Goal: Task Accomplishment & Management: Manage account settings

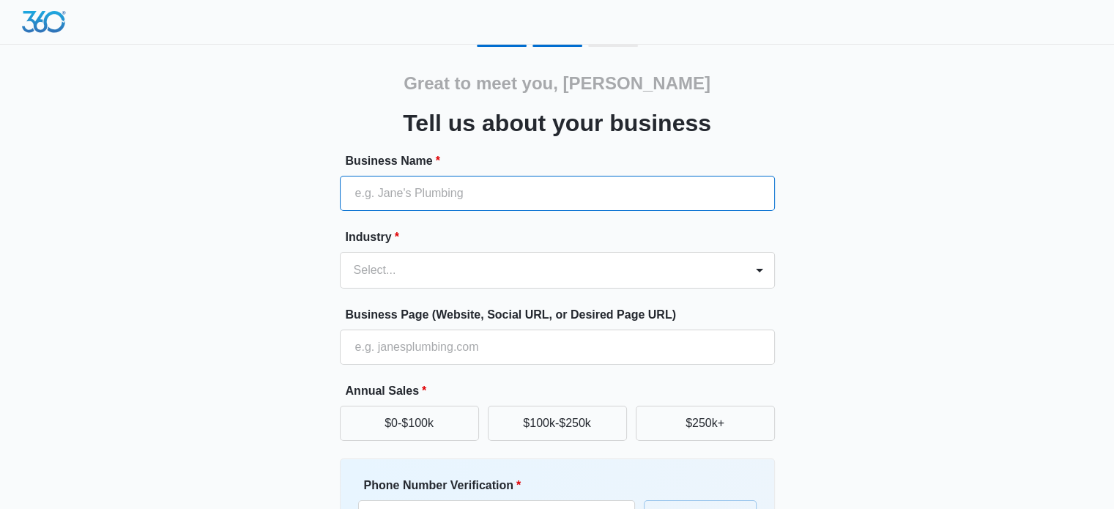
click at [509, 189] on input "Business Name *" at bounding box center [557, 193] width 435 height 35
type input "Cindy Coggins Realty Group"
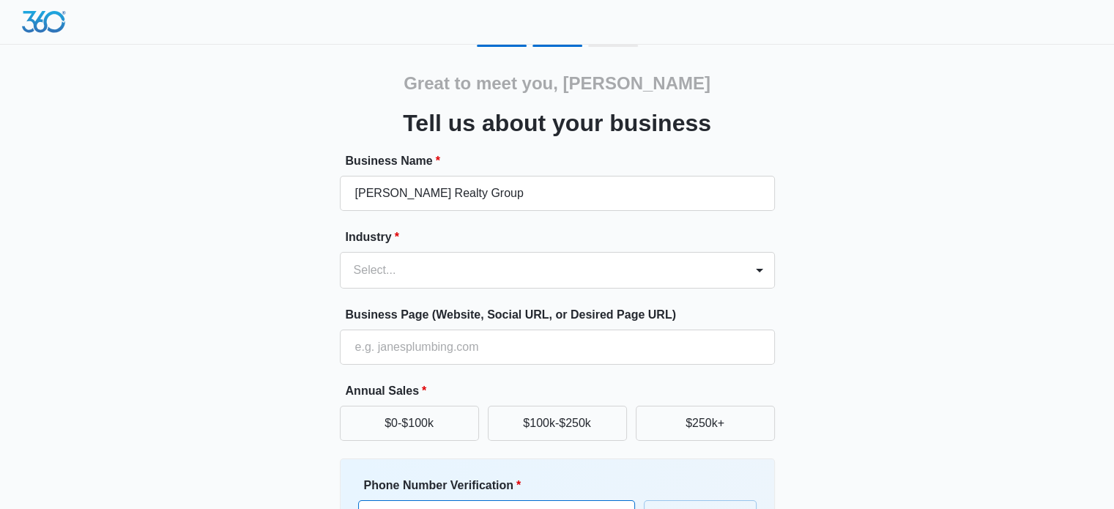
type input "(469) 499-7452"
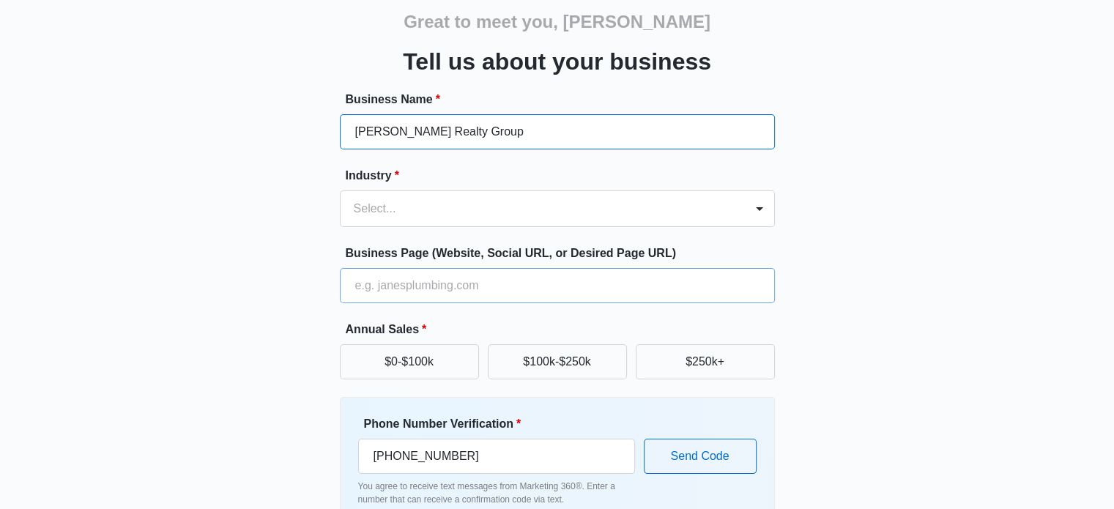
scroll to position [147, 0]
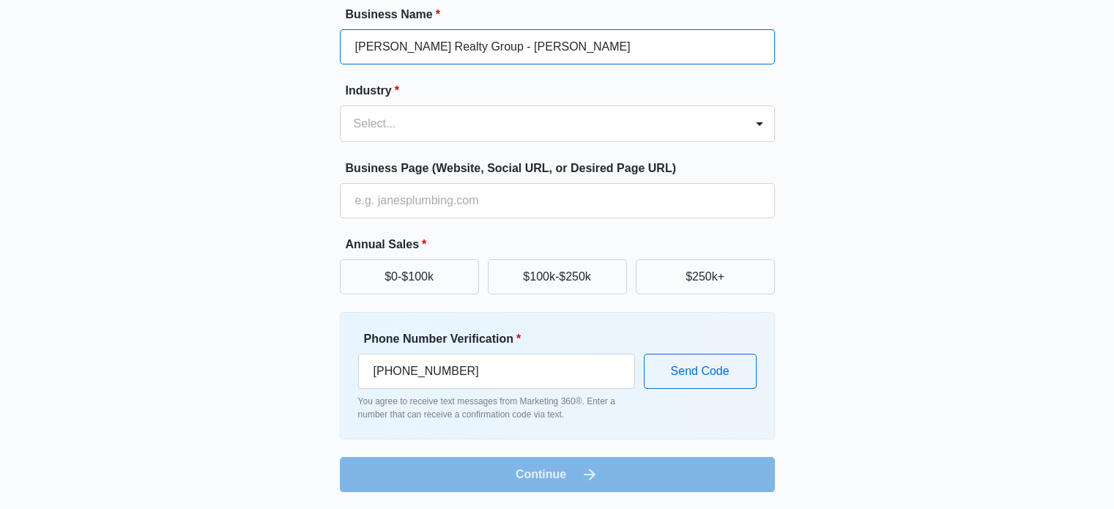
type input "Cindy Coggins Realty Group - Keller Williams"
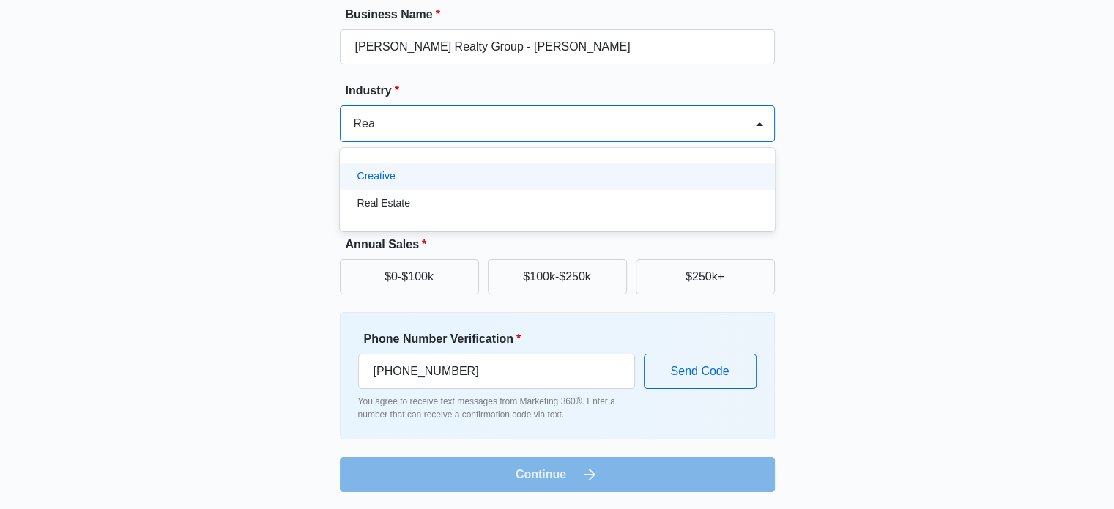
type input "Real"
click at [600, 166] on div "Real Estate" at bounding box center [557, 176] width 435 height 27
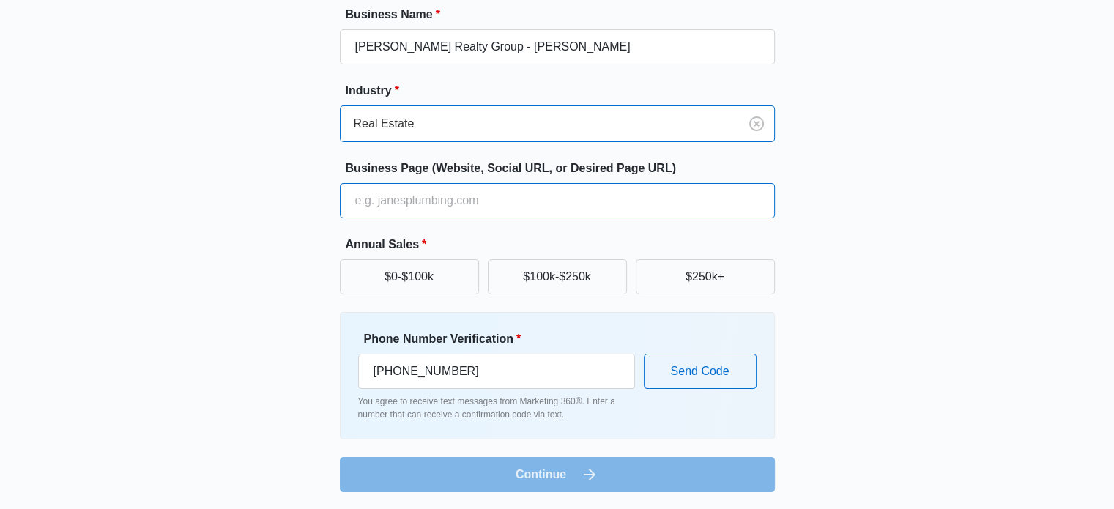
click at [605, 204] on input "Business Page (Website, Social URL, or Desired Page URL)" at bounding box center [557, 200] width 435 height 35
paste input "https://www.cindycogginsrealtygroup.com/"
type input "https://www.cindycogginsrealtygroup.com/"
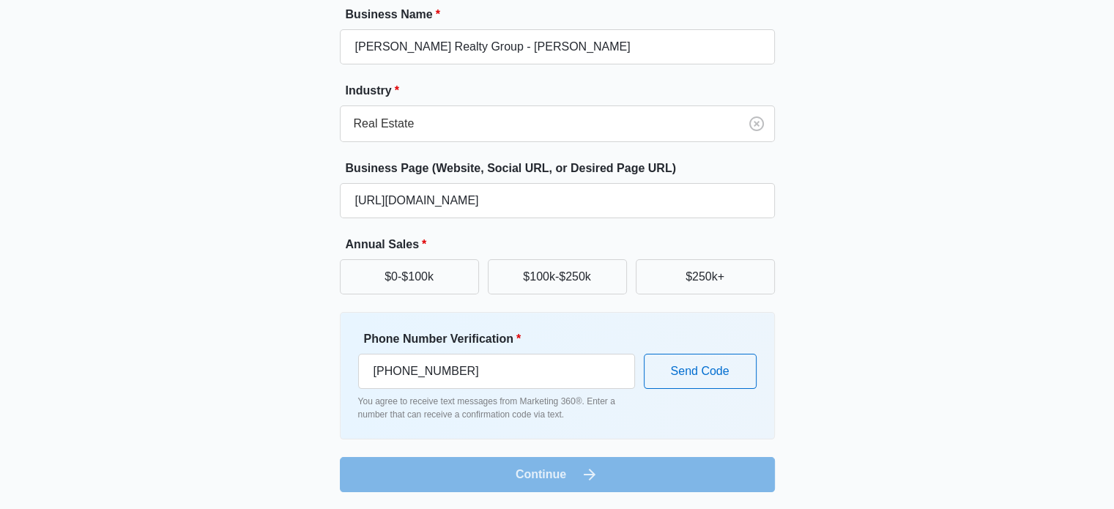
click at [231, 262] on div "Great to meet you, Cindy Tell us about your business Business Name * Cindy Cogg…" at bounding box center [557, 195] width 879 height 594
click at [730, 277] on button "$250k+" at bounding box center [705, 276] width 139 height 35
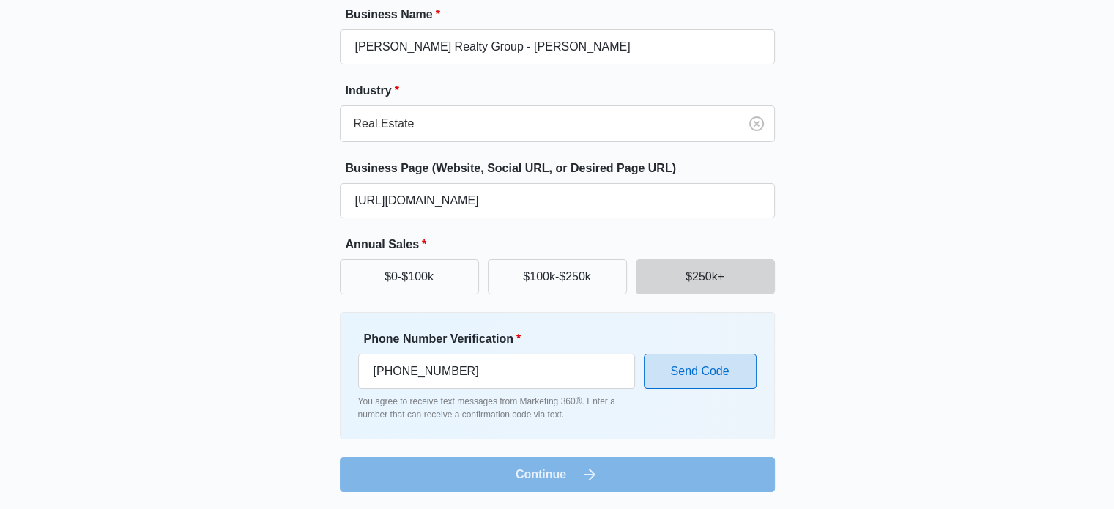
click at [711, 366] on button "Send Code" at bounding box center [700, 371] width 113 height 35
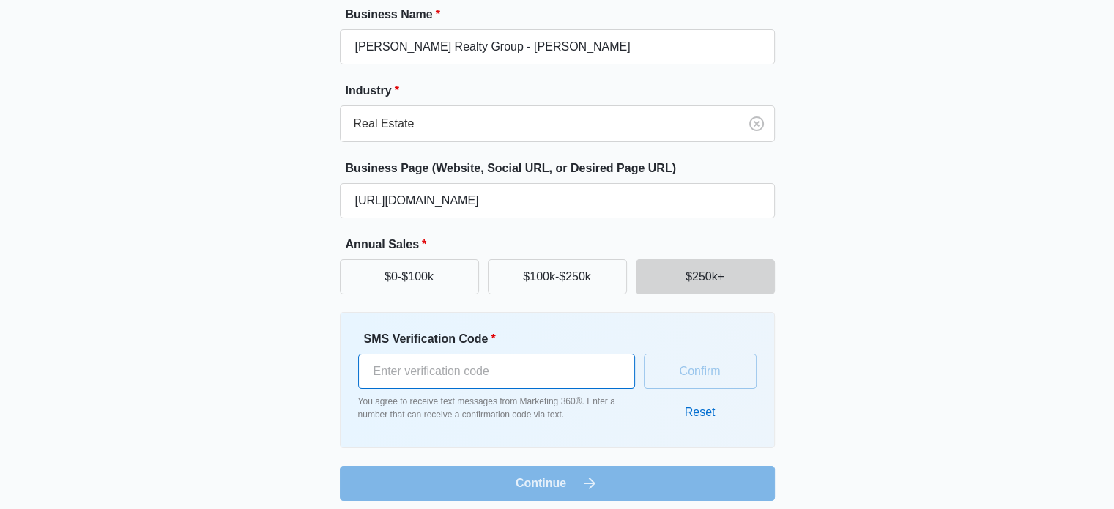
click at [484, 376] on input "SMS Verification Code *" at bounding box center [496, 371] width 277 height 35
type input "290037"
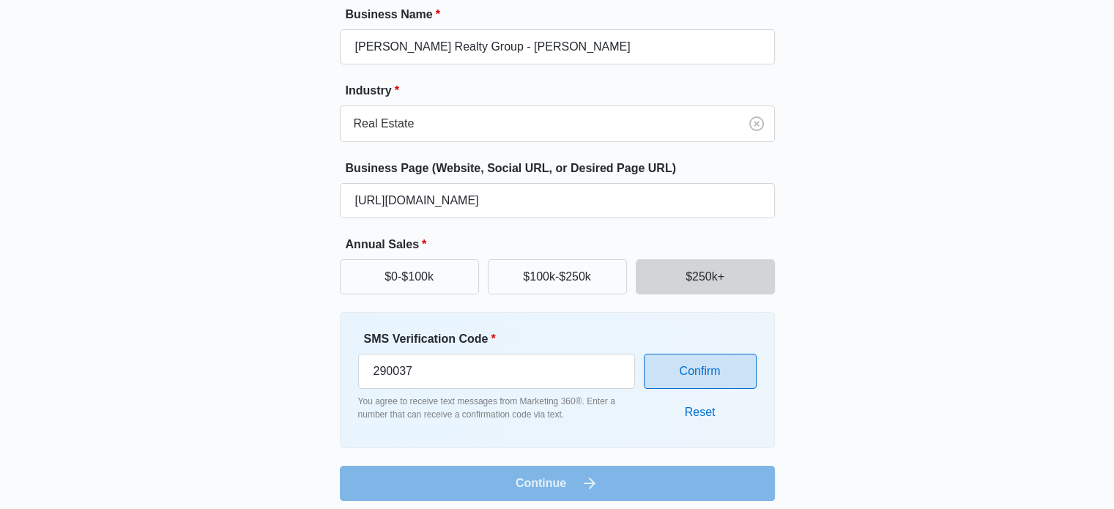
click at [681, 377] on button "Confirm" at bounding box center [700, 371] width 113 height 35
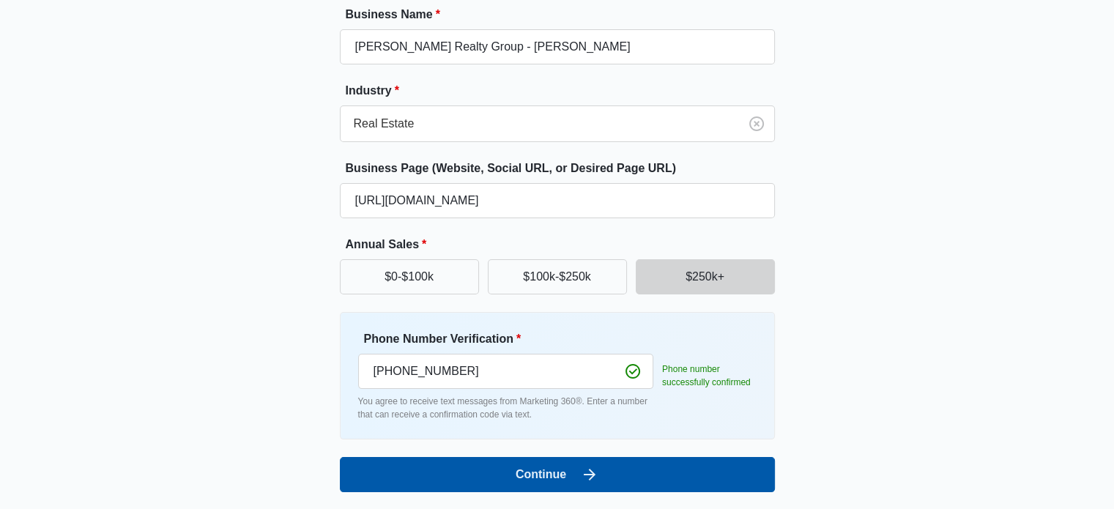
click at [703, 473] on button "Continue" at bounding box center [557, 474] width 435 height 35
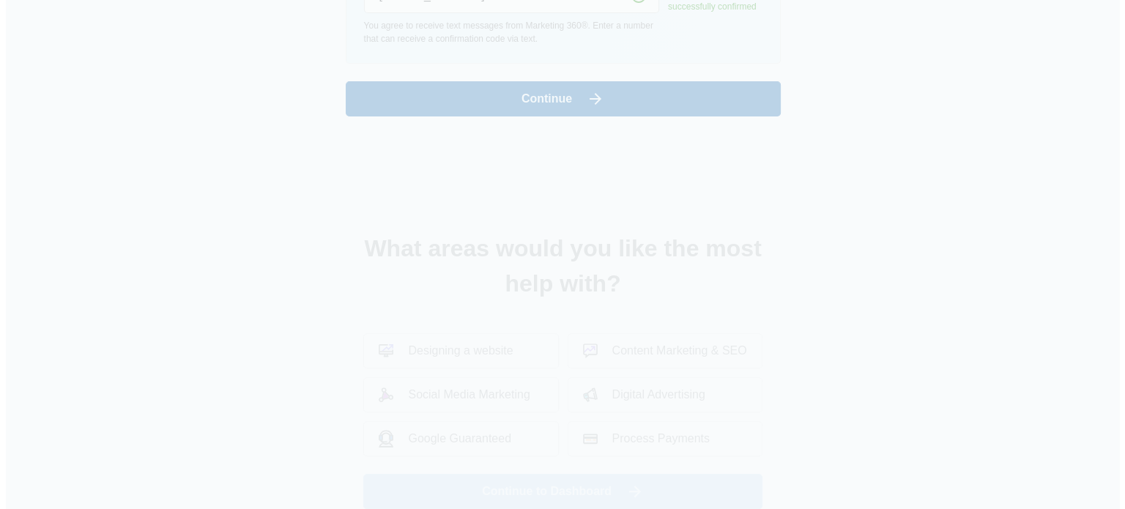
scroll to position [0, 0]
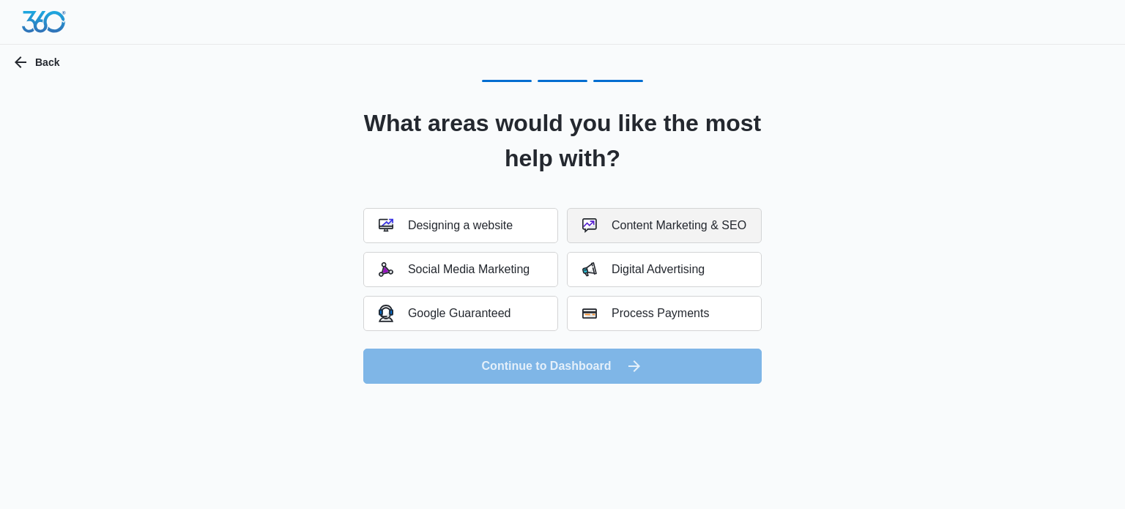
click at [677, 229] on div "Content Marketing & SEO" at bounding box center [664, 225] width 164 height 15
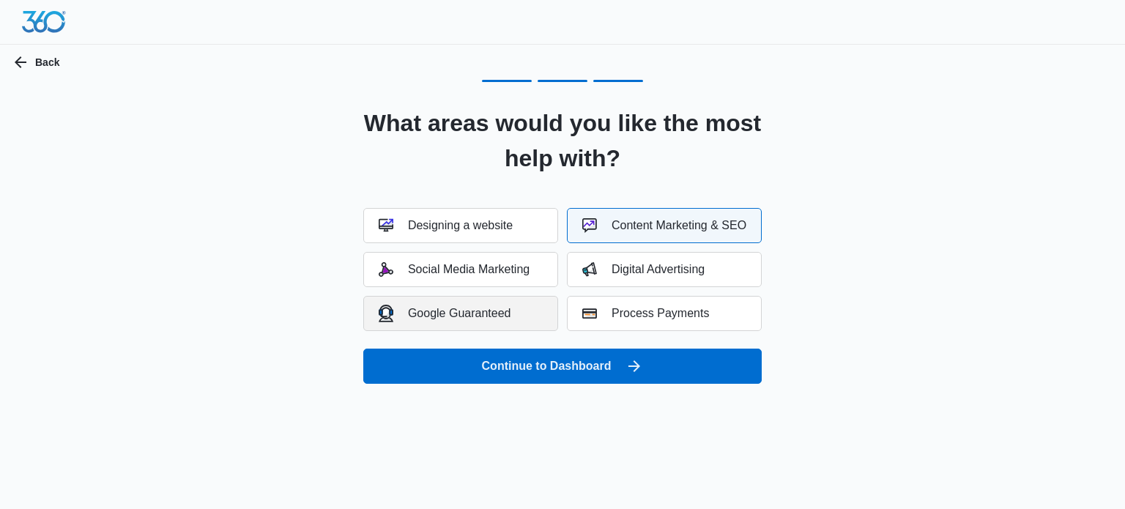
click at [514, 314] on button "Google Guaranteed" at bounding box center [460, 313] width 195 height 35
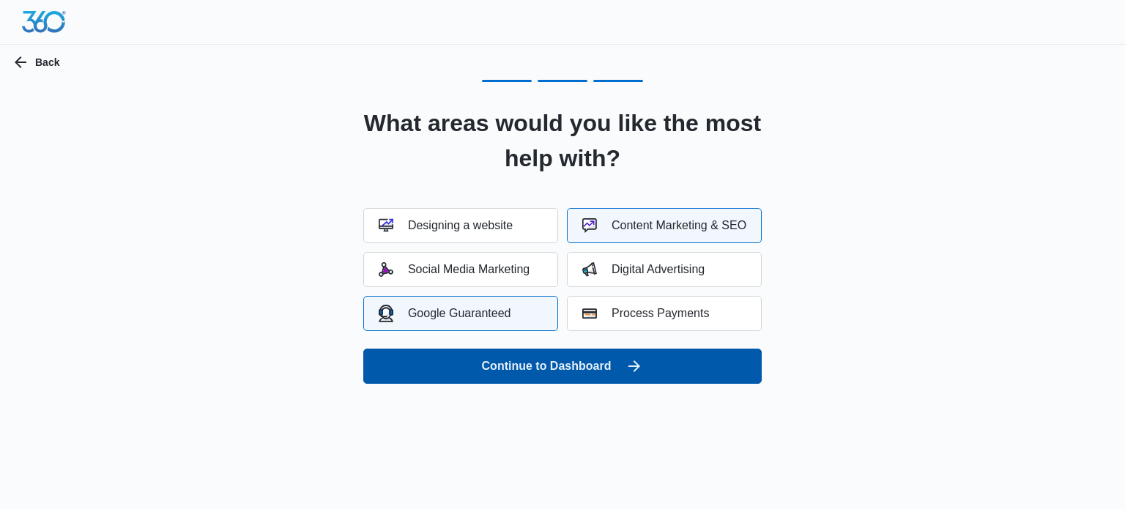
click at [599, 367] on button "Continue to Dashboard" at bounding box center [562, 366] width 399 height 35
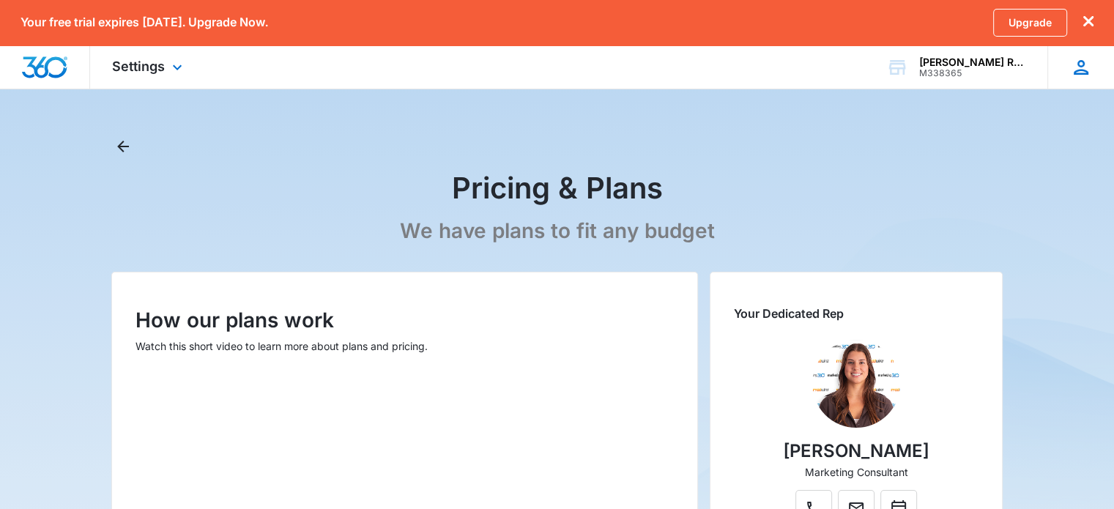
click at [1084, 70] on icon at bounding box center [1081, 67] width 15 height 15
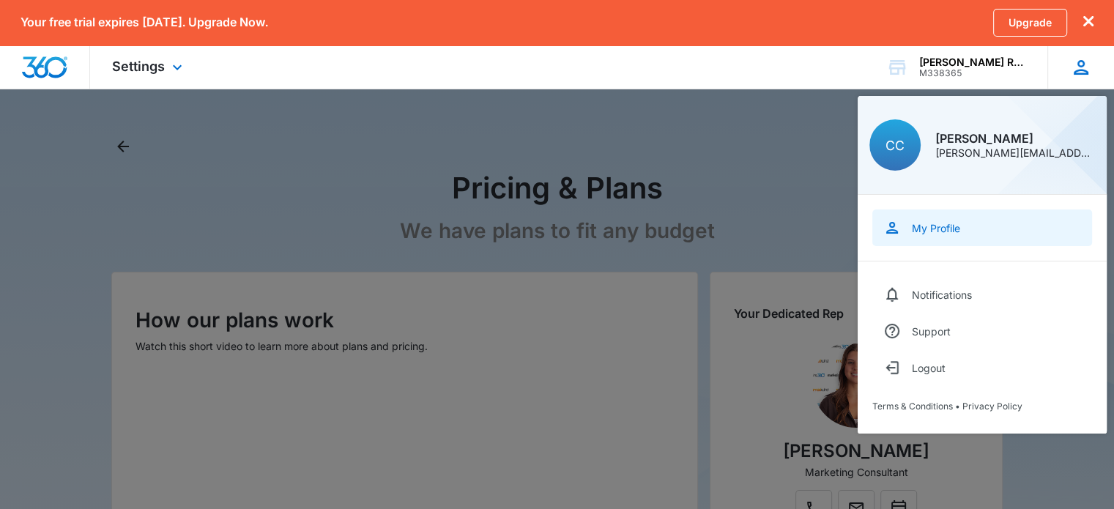
click at [961, 231] on link "My Profile" at bounding box center [983, 228] width 220 height 37
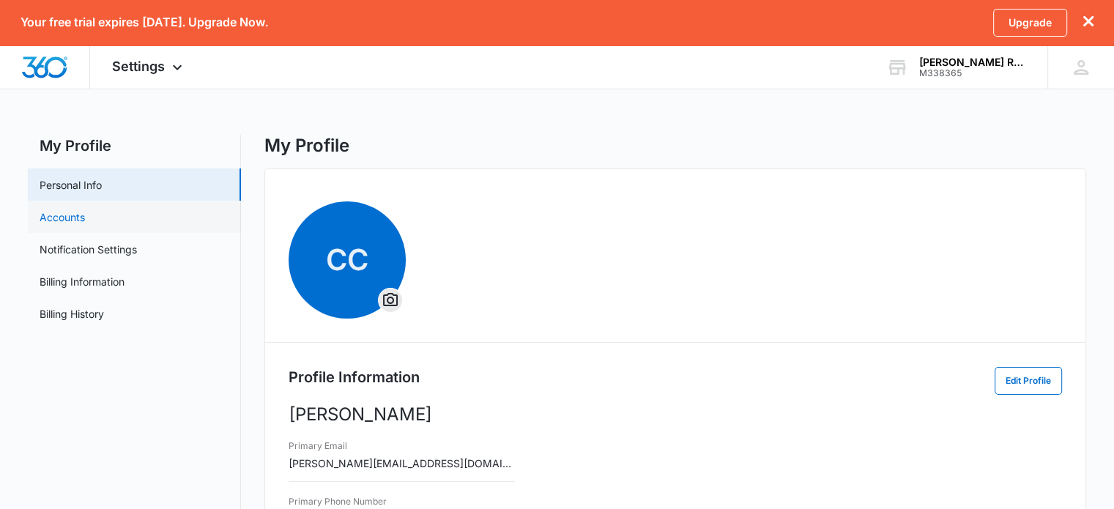
click at [82, 220] on link "Accounts" at bounding box center [62, 217] width 45 height 15
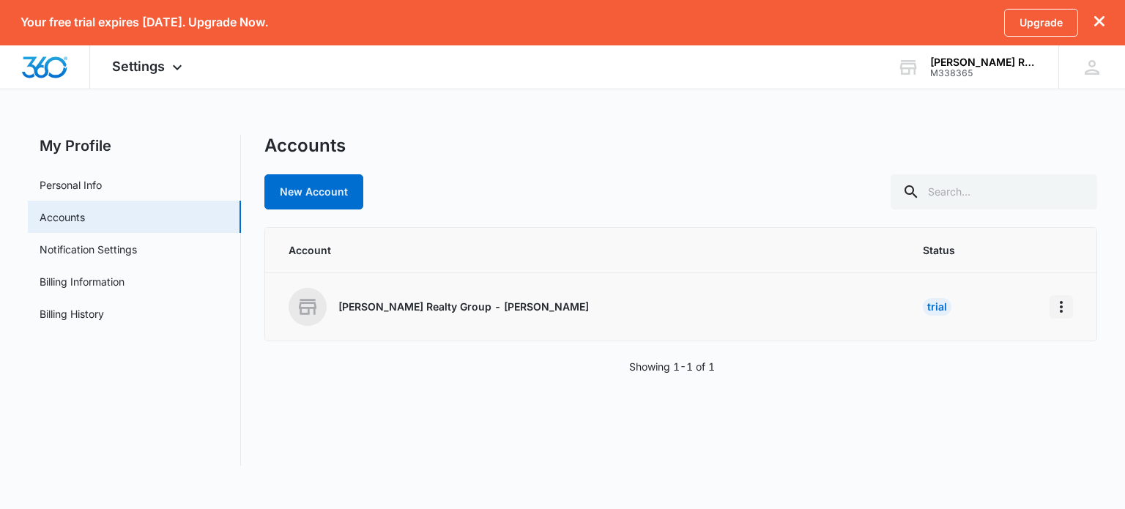
click at [1061, 303] on icon "Home" at bounding box center [1061, 307] width 3 height 12
click at [899, 428] on div "Accounts New Account Account Status Cindy Coggins Realty Group - Keller William…" at bounding box center [680, 300] width 832 height 331
click at [1065, 295] on button "Home" at bounding box center [1061, 306] width 23 height 23
click at [998, 351] on div "Go to Dashboard" at bounding box center [996, 347] width 81 height 10
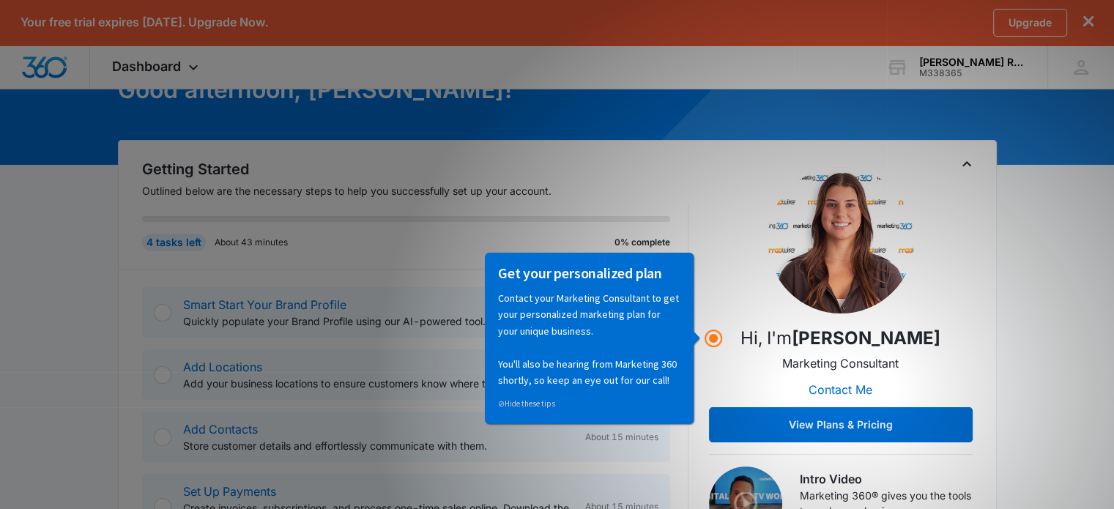
scroll to position [147, 0]
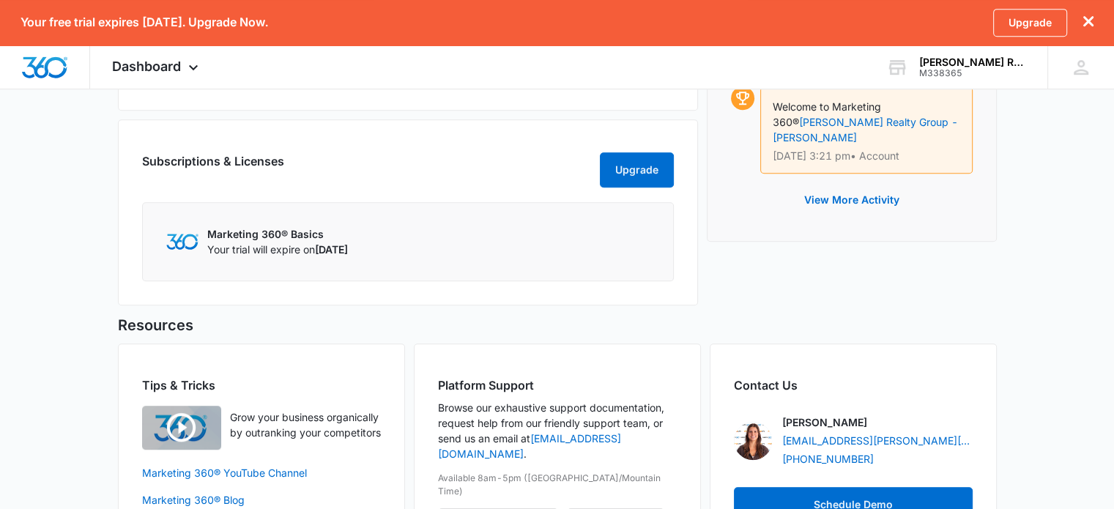
scroll to position [926, 0]
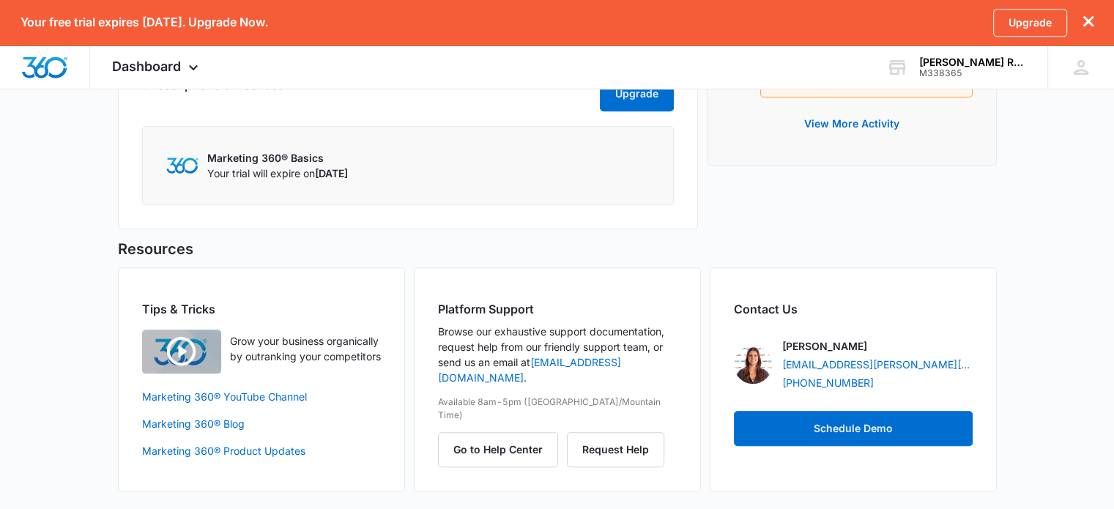
drag, startPoint x: 587, startPoint y: 308, endPoint x: 840, endPoint y: 342, distance: 255.8
drag, startPoint x: 840, startPoint y: 342, endPoint x: 1042, endPoint y: 429, distance: 219.3
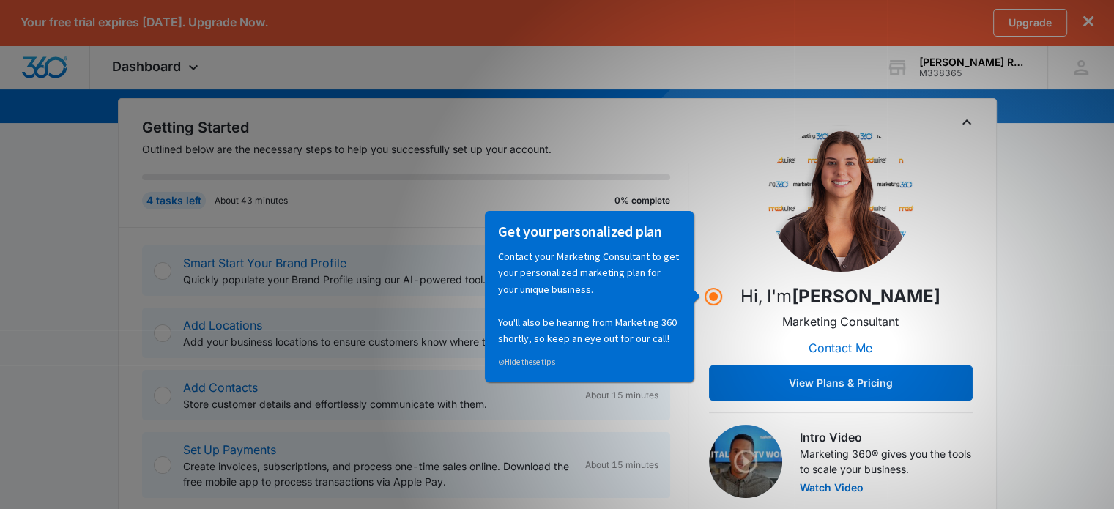
scroll to position [220, 0]
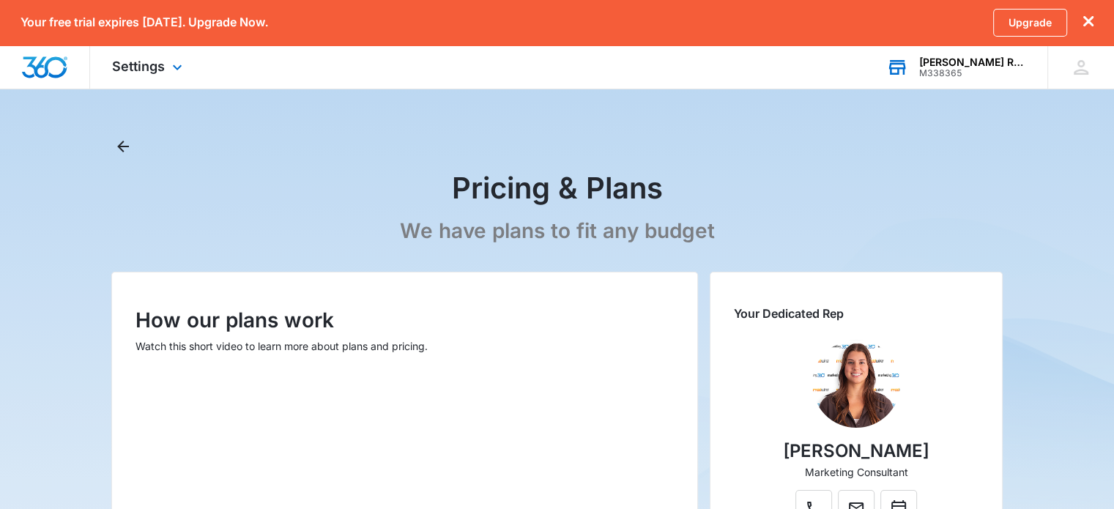
click at [998, 70] on div "M338365" at bounding box center [973, 73] width 107 height 10
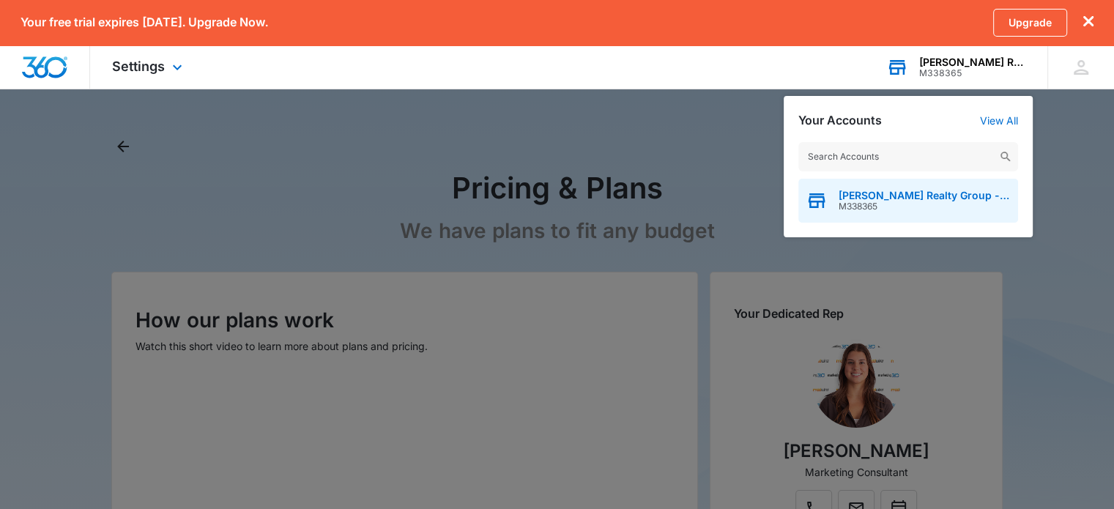
click at [944, 195] on span "[PERSON_NAME] Realty Group - [PERSON_NAME]" at bounding box center [925, 196] width 172 height 12
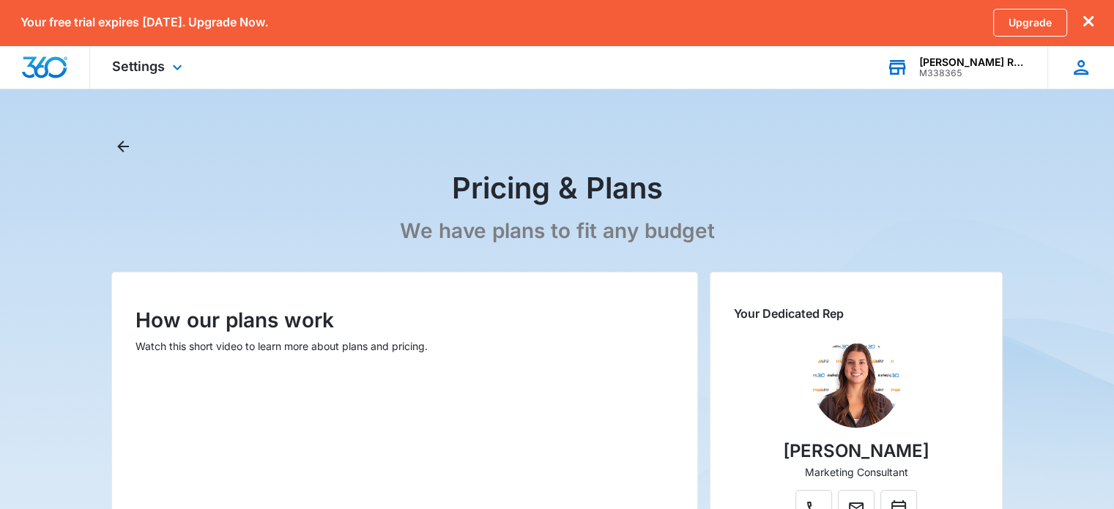
click at [1083, 63] on icon at bounding box center [1081, 67] width 15 height 15
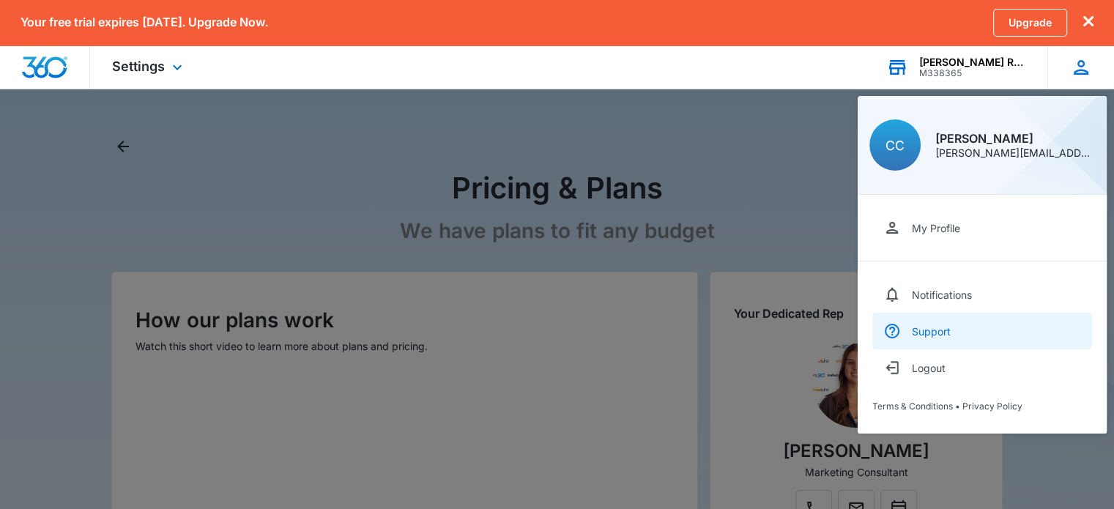
click at [979, 336] on link "Support" at bounding box center [983, 331] width 220 height 37
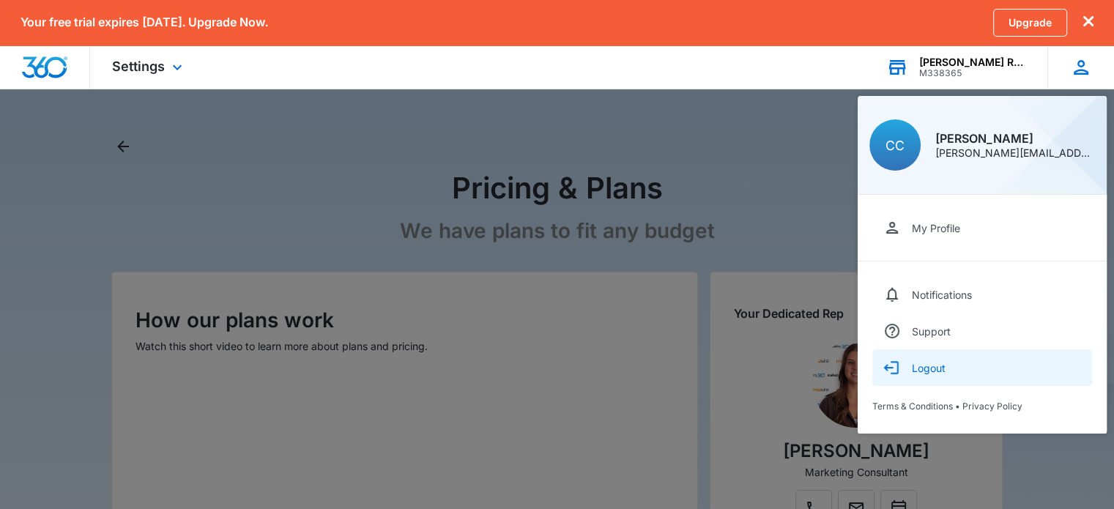
click at [956, 363] on button "Logout" at bounding box center [983, 367] width 220 height 37
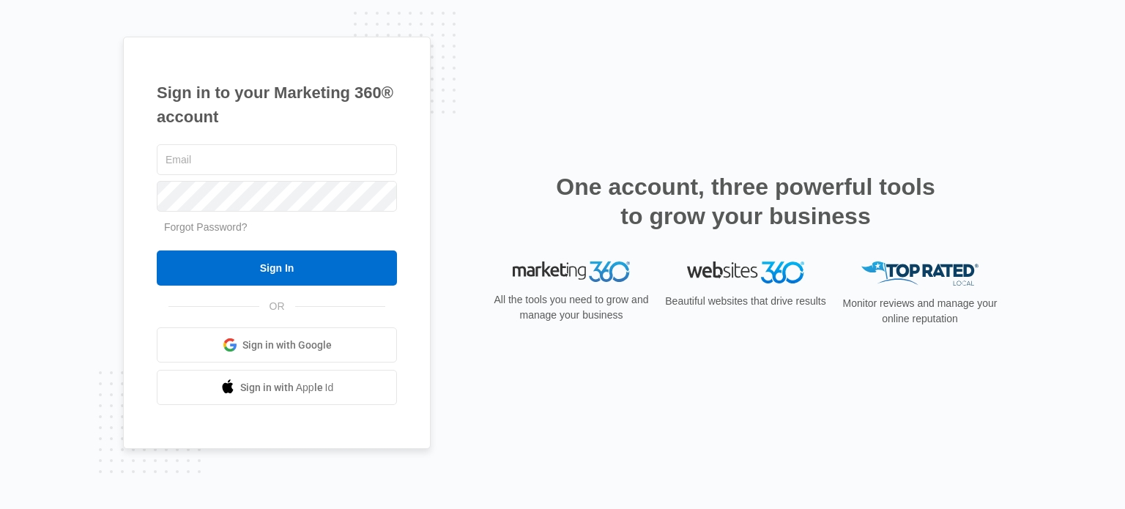
click at [511, 83] on div "Sign in to your Marketing 360® account Forgot Password? Sign In OR" at bounding box center [562, 255] width 879 height 437
click at [294, 155] on input "text" at bounding box center [277, 159] width 240 height 31
type input "[PERSON_NAME][EMAIL_ADDRESS][DOMAIN_NAME]"
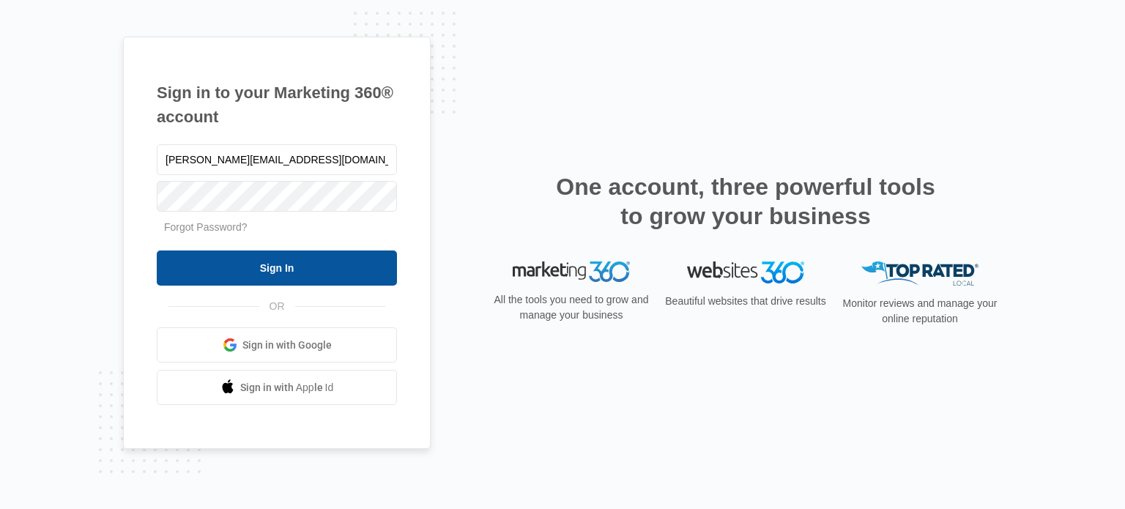
click at [316, 275] on input "Sign In" at bounding box center [277, 268] width 240 height 35
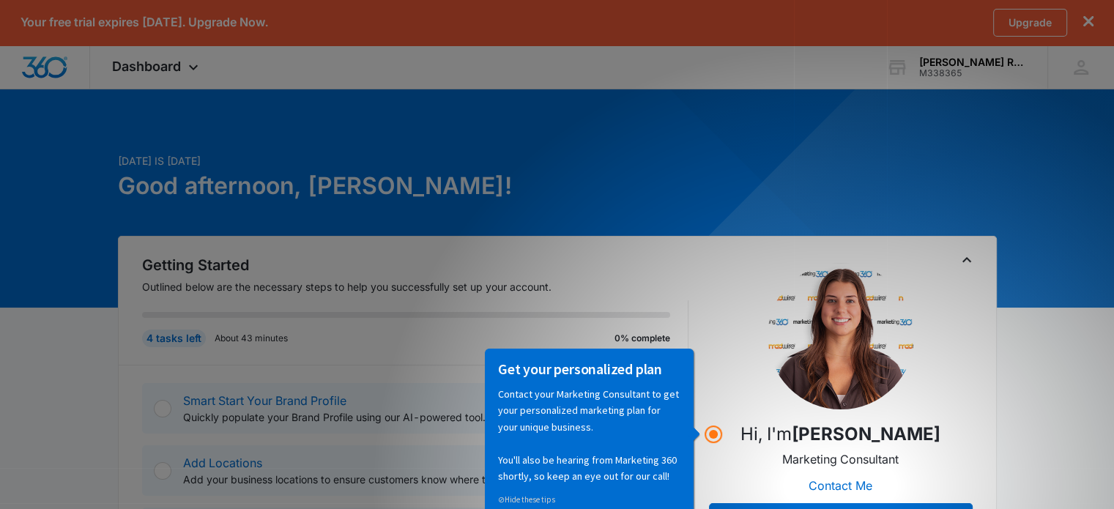
click at [217, 23] on p "Your free trial expires in 14 days. Upgrade Now." at bounding box center [145, 22] width 248 height 14
click at [1087, 18] on icon "dismiss this dialog" at bounding box center [1089, 21] width 10 height 10
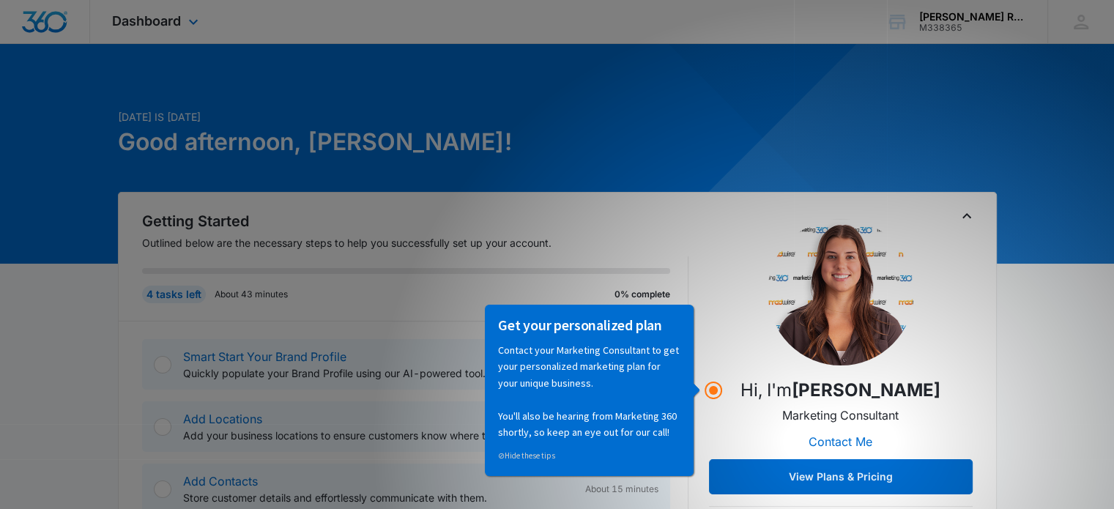
click at [166, 29] on div "Dashboard Apps Reputation Websites Forms CRM Email Shop Payments POS Ads Intell…" at bounding box center [157, 21] width 134 height 43
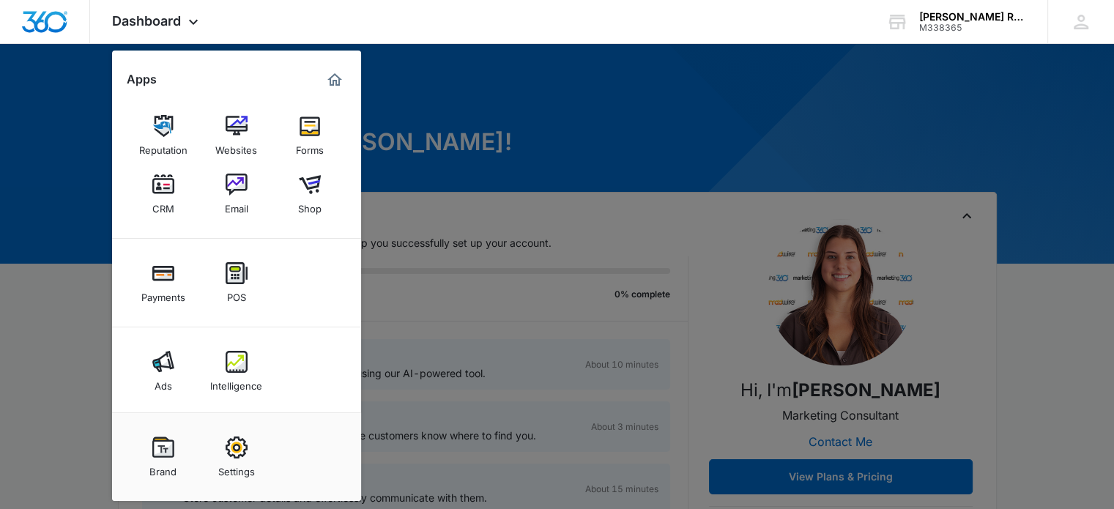
click at [589, 86] on div at bounding box center [557, 254] width 1114 height 509
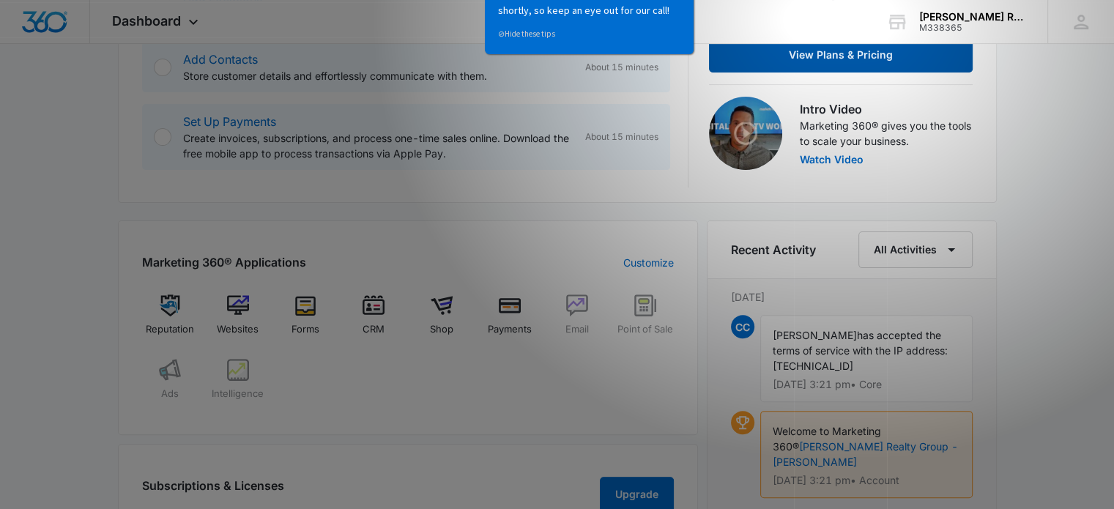
scroll to position [513, 0]
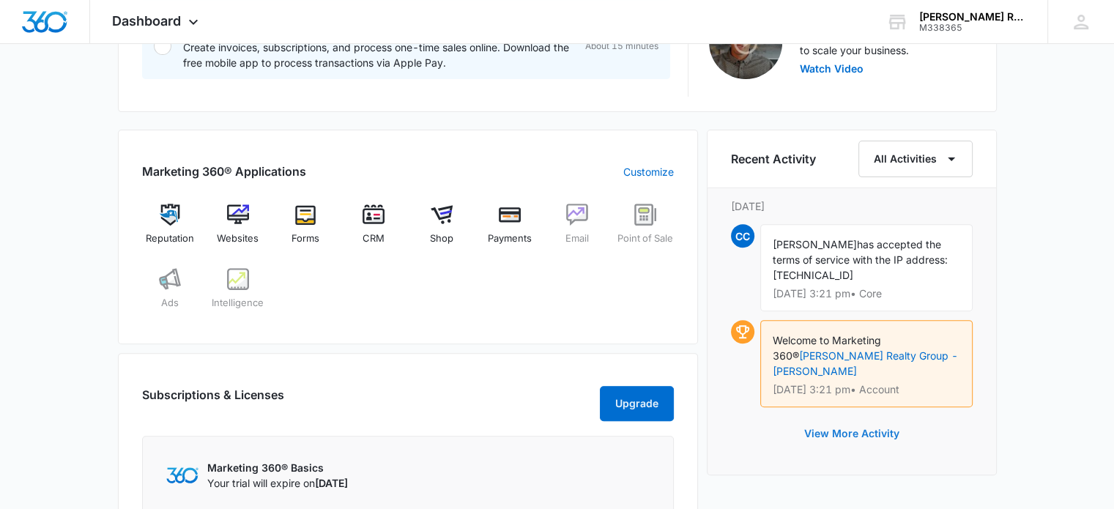
click at [868, 430] on button "View More Activity" at bounding box center [852, 433] width 125 height 35
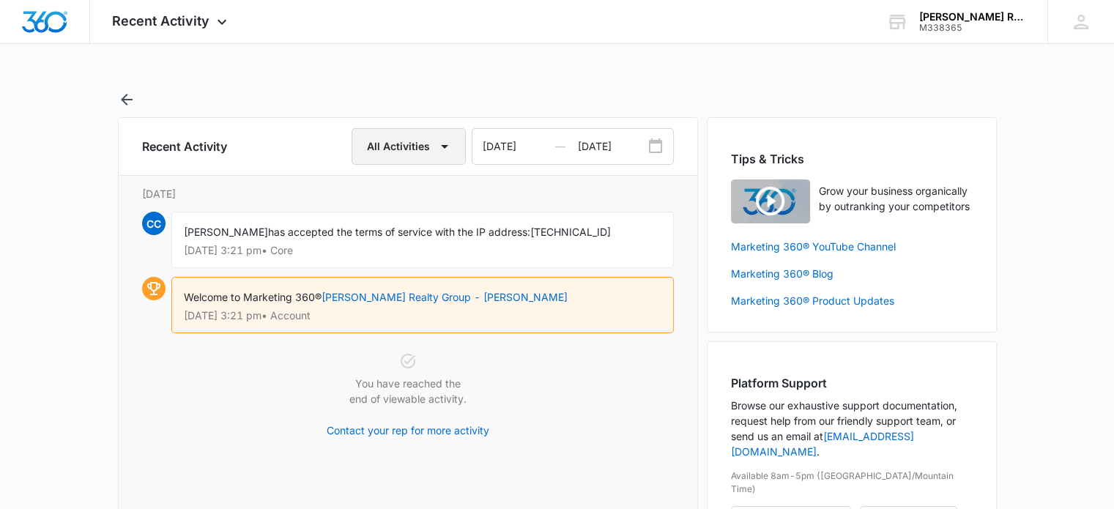
click at [409, 152] on button "All Activities" at bounding box center [409, 146] width 114 height 37
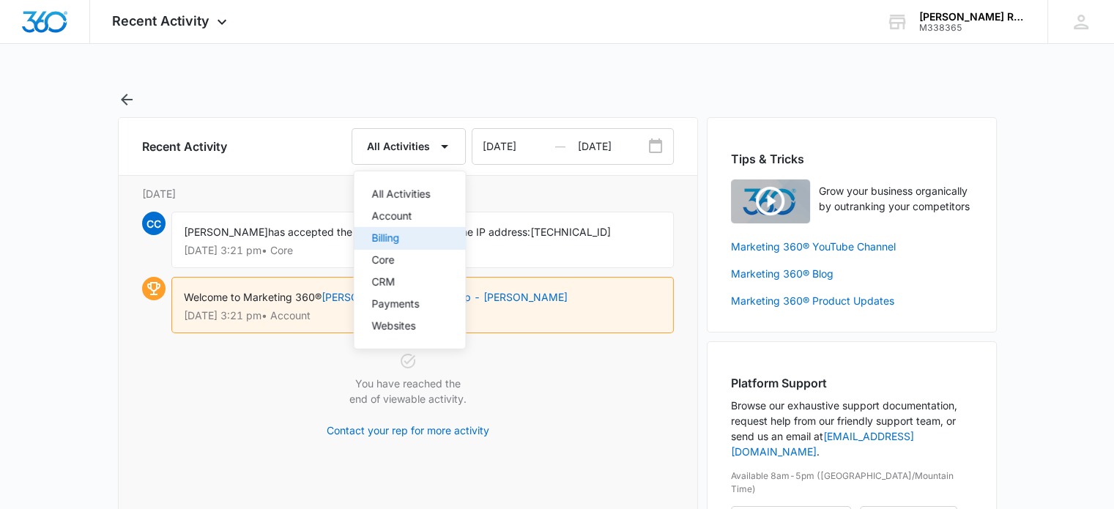
click at [399, 234] on div "Billing" at bounding box center [400, 238] width 59 height 10
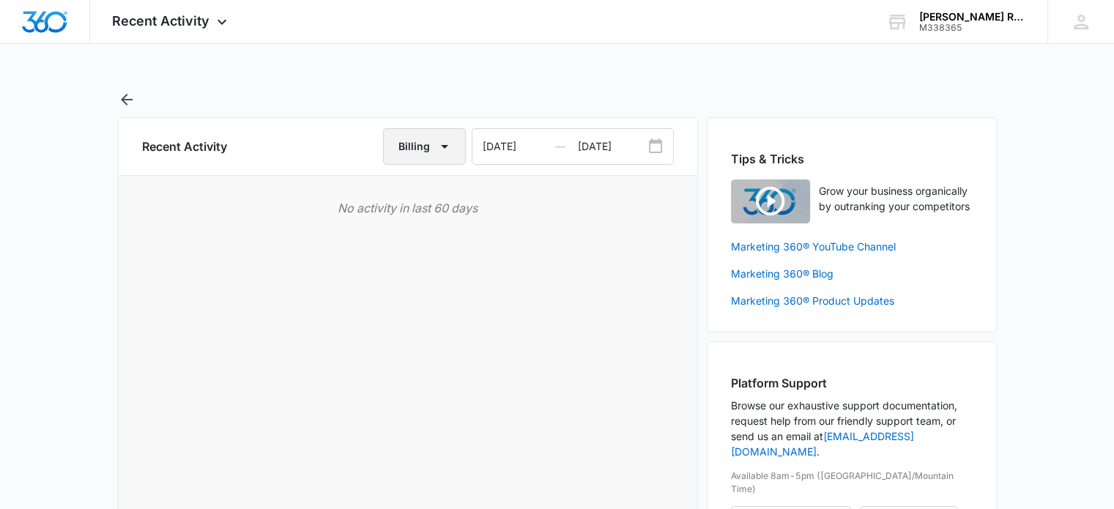
click at [429, 147] on button "Billing" at bounding box center [424, 146] width 83 height 37
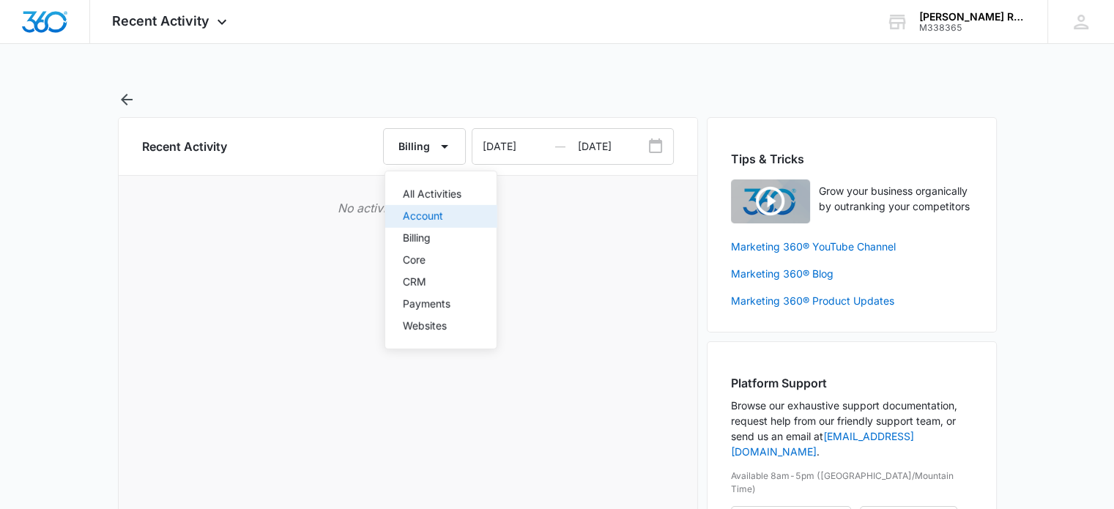
click at [433, 216] on div "Account" at bounding box center [432, 216] width 59 height 10
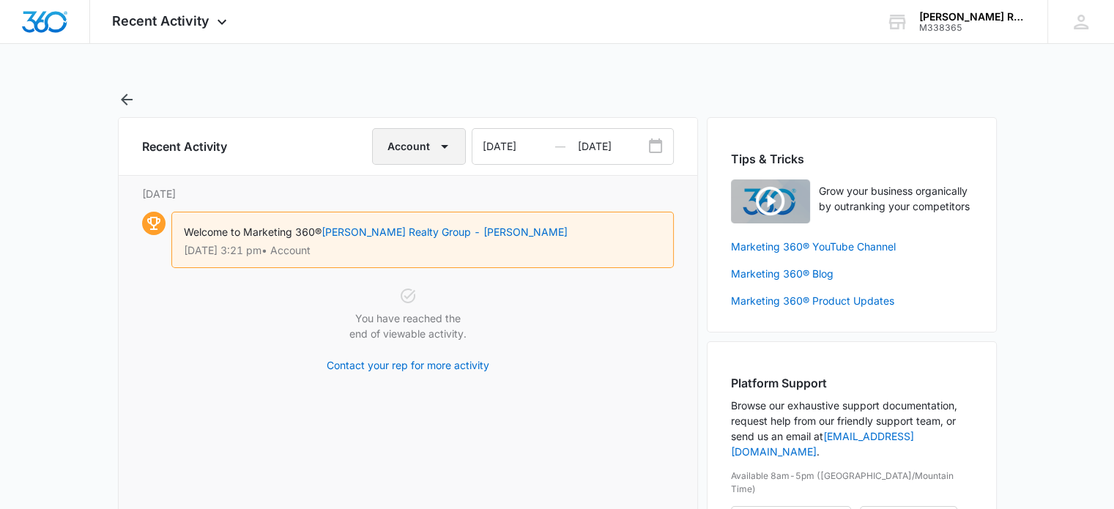
click at [435, 146] on button "Account" at bounding box center [419, 146] width 94 height 37
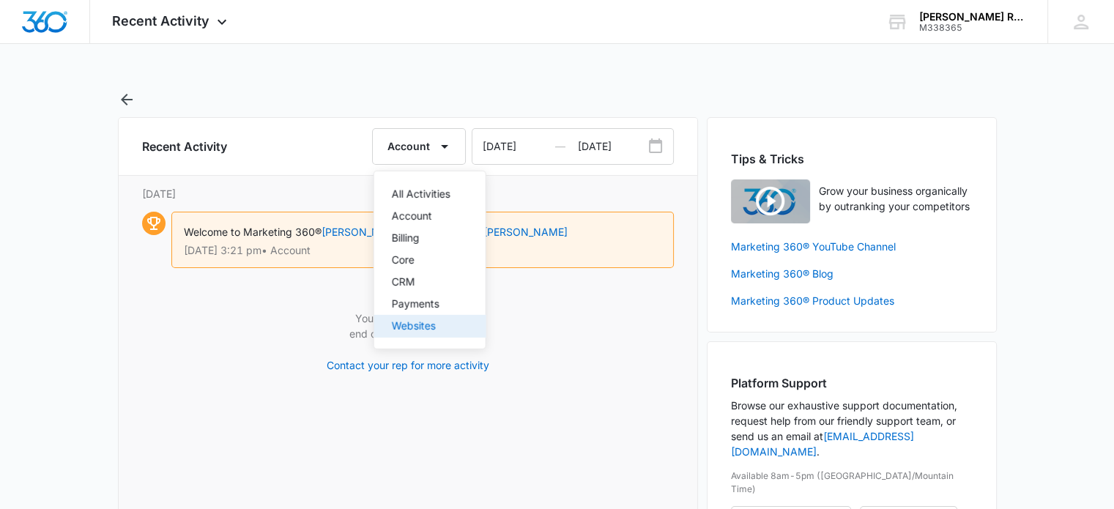
click at [428, 322] on div "Websites" at bounding box center [421, 326] width 59 height 10
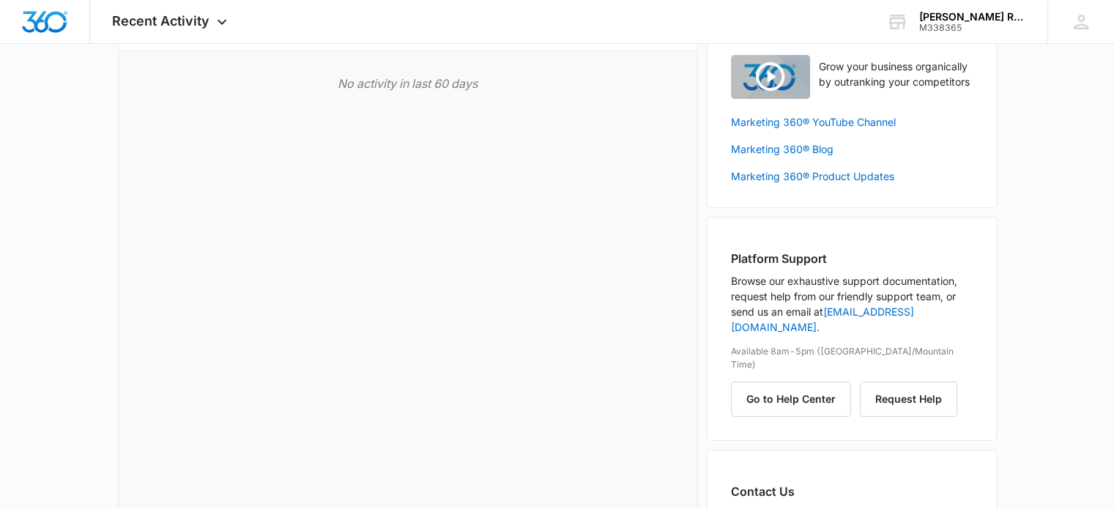
scroll to position [265, 0]
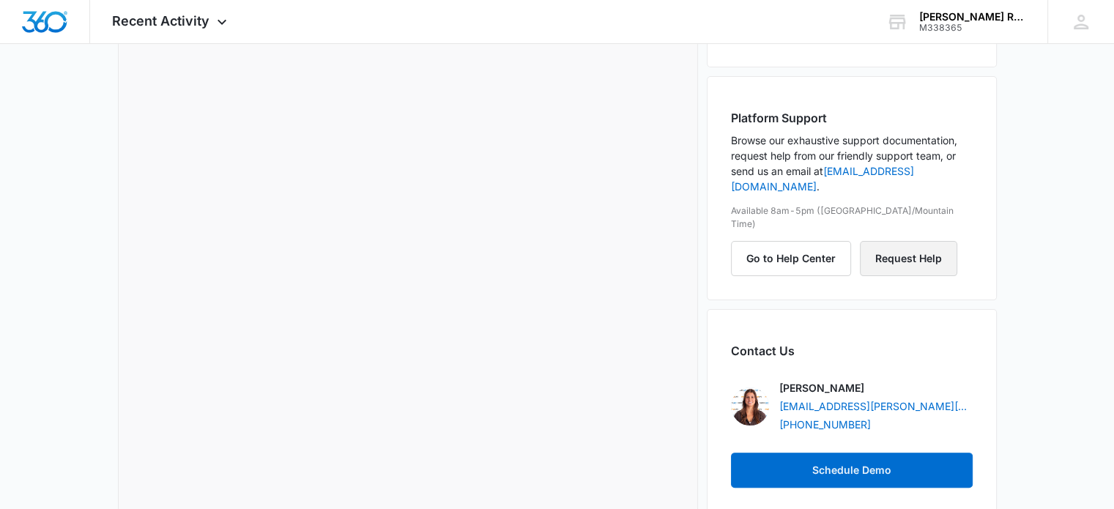
click at [909, 241] on button "Request Help" at bounding box center [908, 258] width 97 height 35
